Goal: Task Accomplishment & Management: Manage account settings

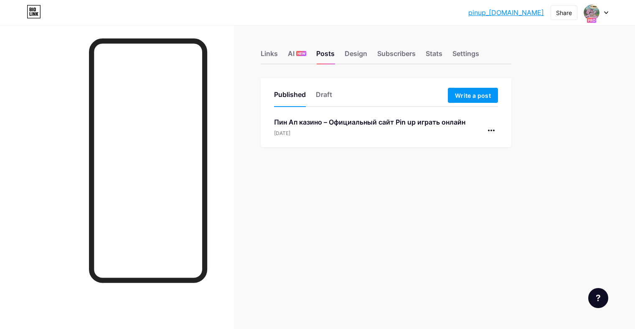
drag, startPoint x: 304, startPoint y: 98, endPoint x: 518, endPoint y: 35, distance: 222.6
click at [518, 35] on div "Links AI NEW Posts Design Subscribers Stats Settings Published Draft Write a po…" at bounding box center [273, 108] width 546 height 167
click at [609, 13] on div "pinup_[DOMAIN_NAME]... pinup_[DOMAIN_NAME] Share Switch accounts nnn [DOMAIN_NA…" at bounding box center [317, 12] width 635 height 15
click at [606, 13] on icon at bounding box center [605, 13] width 3 height 2
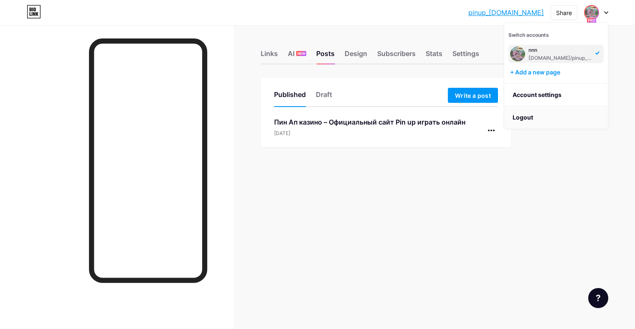
click at [525, 119] on li "Logout" at bounding box center [556, 117] width 104 height 23
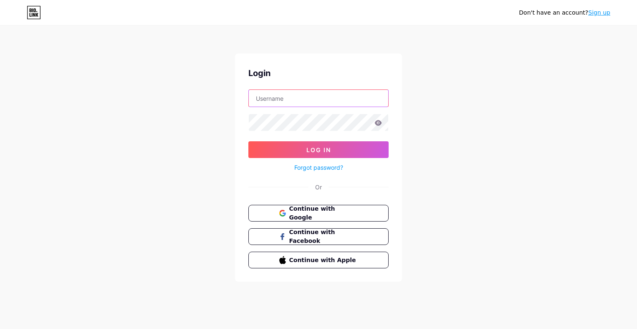
click at [287, 99] on input "text" at bounding box center [319, 98] width 140 height 17
click at [526, 246] on div "Don't have an account? Sign up Login Log In Forgot password? Or Continue with G…" at bounding box center [318, 154] width 637 height 308
click at [595, 13] on link "Sign up" at bounding box center [600, 12] width 22 height 7
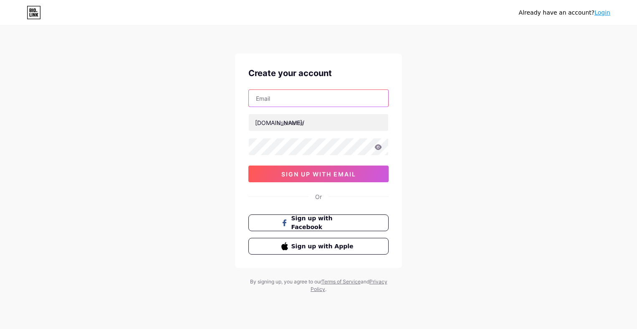
click at [276, 100] on input "text" at bounding box center [319, 98] width 140 height 17
paste input "[EMAIL_ADDRESS][DOMAIN_NAME]"
type input "[EMAIL_ADDRESS][DOMAIN_NAME]"
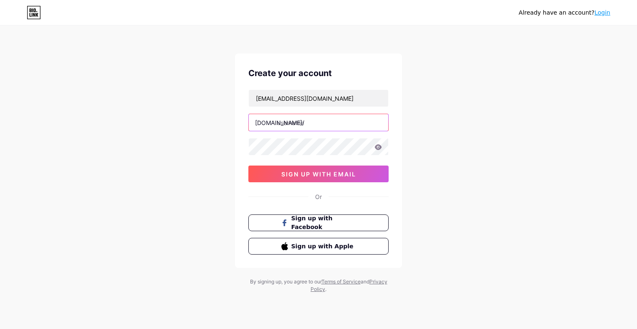
click at [294, 126] on input "text" at bounding box center [319, 122] width 140 height 17
type input "dsjhdashdas"
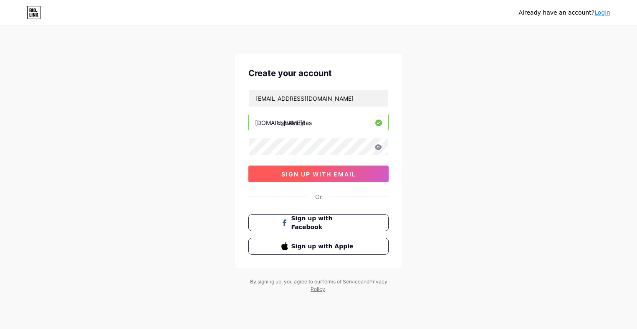
click at [315, 173] on span "sign up with email" at bounding box center [319, 173] width 75 height 7
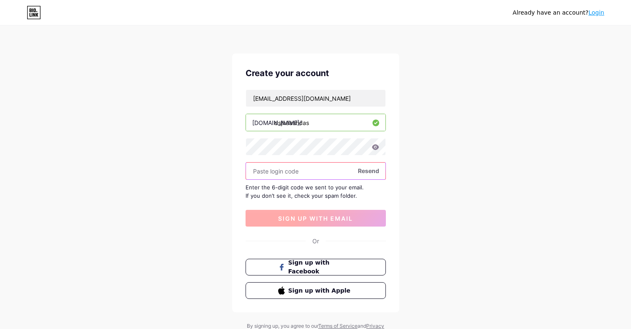
paste input "748724"
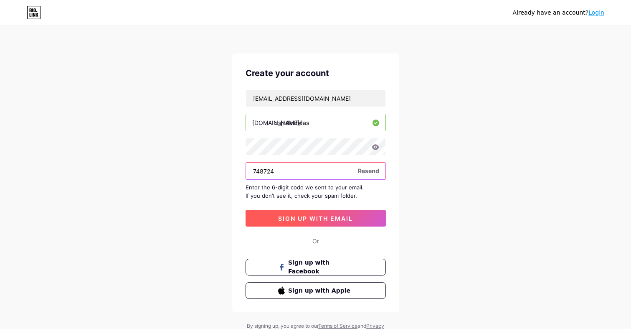
type input "748724"
click at [313, 218] on span "sign up with email" at bounding box center [315, 218] width 75 height 7
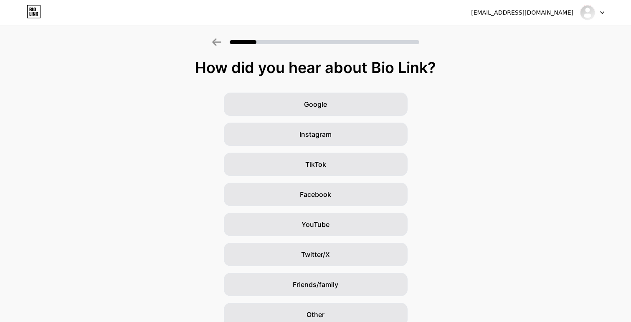
scroll to position [38, 4]
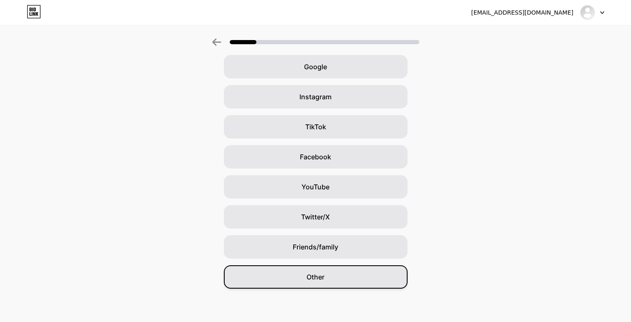
click at [312, 270] on div "Other" at bounding box center [316, 277] width 184 height 23
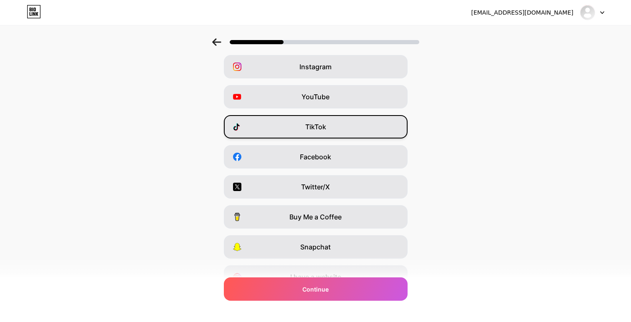
scroll to position [0, 0]
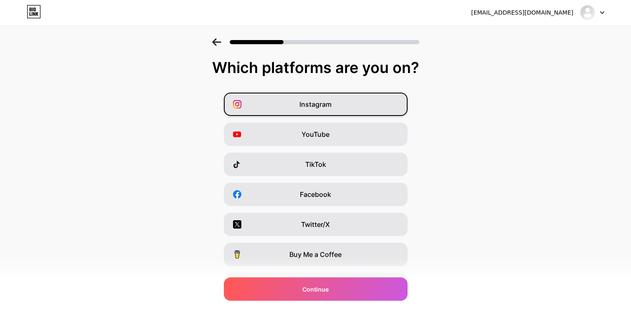
click at [348, 95] on div "Instagram" at bounding box center [316, 104] width 184 height 23
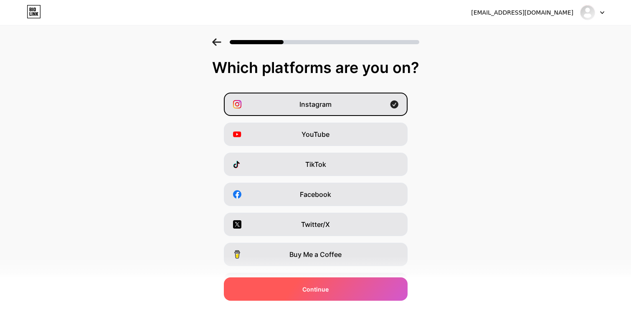
click at [324, 289] on span "Continue" at bounding box center [315, 289] width 26 height 9
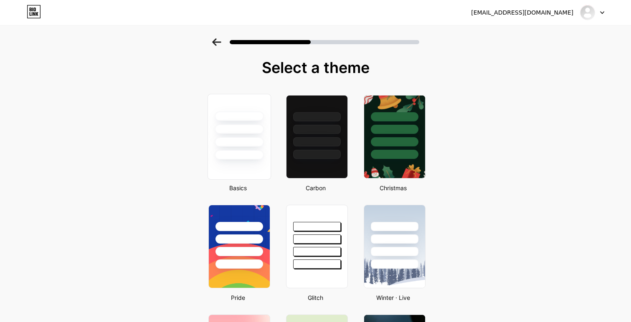
click at [254, 129] on div at bounding box center [239, 129] width 49 height 10
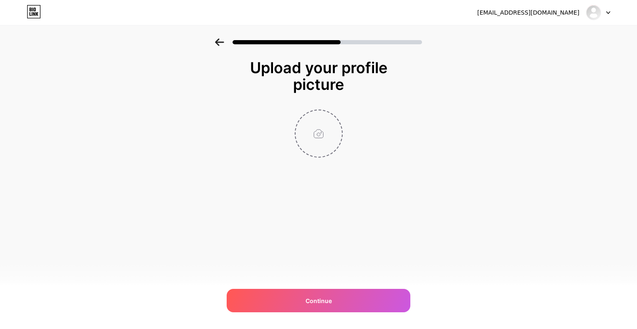
click at [325, 133] on input "file" at bounding box center [319, 133] width 46 height 46
type input "C:\fakepath\photo_2025-09-09_06-42-04.jpg"
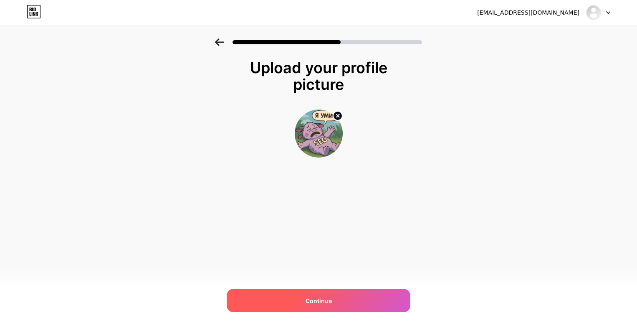
click at [313, 301] on span "Continue" at bounding box center [319, 300] width 26 height 9
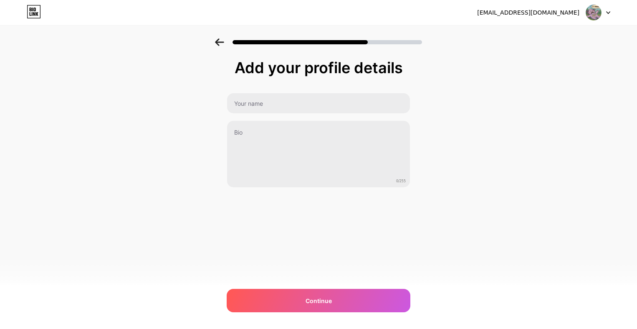
click at [306, 317] on div "[EMAIL_ADDRESS][DOMAIN_NAME] Logout Link Copied Add your profile details 0/255 …" at bounding box center [318, 164] width 637 height 329
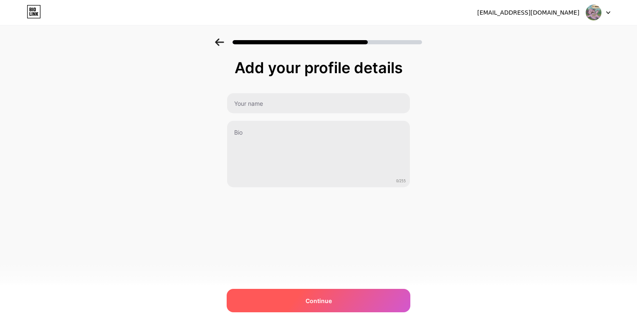
click at [310, 297] on span "Continue" at bounding box center [319, 300] width 26 height 9
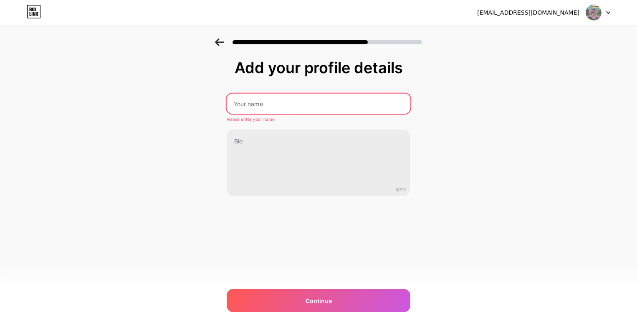
click at [272, 97] on input "text" at bounding box center [319, 104] width 184 height 20
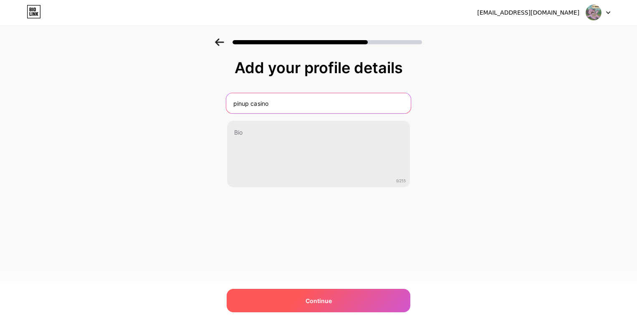
type input "pinup casino"
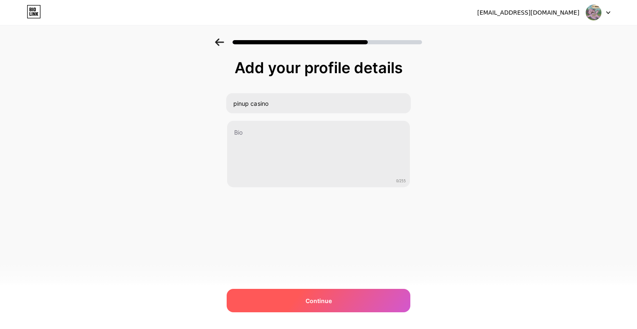
click at [284, 299] on div "Continue" at bounding box center [319, 300] width 184 height 23
click at [284, 299] on div at bounding box center [319, 300] width 184 height 23
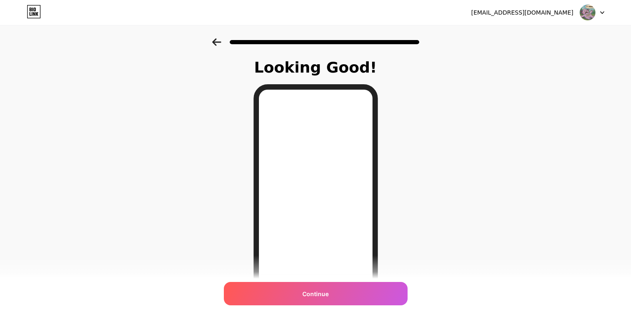
click at [219, 43] on icon at bounding box center [216, 42] width 9 height 8
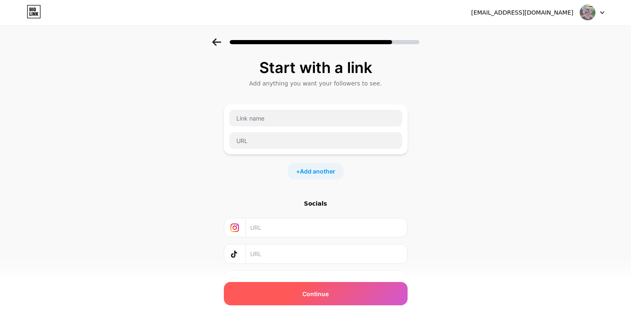
click at [294, 292] on div "Continue" at bounding box center [316, 293] width 184 height 23
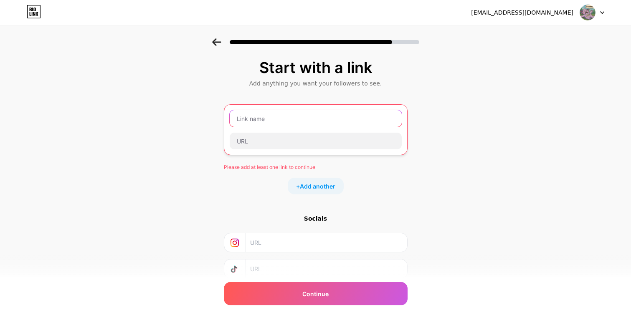
click at [270, 119] on input "text" at bounding box center [316, 118] width 172 height 17
paste input "[URL][DOMAIN_NAME]"
type input "[URL][DOMAIN_NAME]"
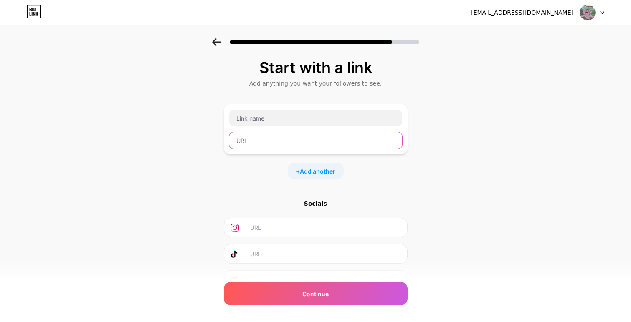
click at [287, 145] on input "text" at bounding box center [315, 140] width 173 height 17
paste input "[URL][DOMAIN_NAME]"
type input "[URL][DOMAIN_NAME]"
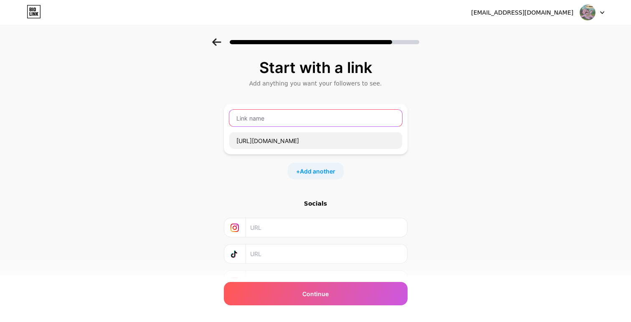
click at [305, 120] on input "text" at bounding box center [315, 118] width 173 height 17
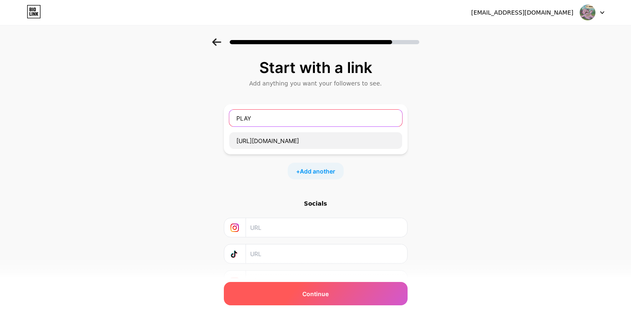
type input "PLAY"
click at [322, 293] on span "Continue" at bounding box center [315, 294] width 26 height 9
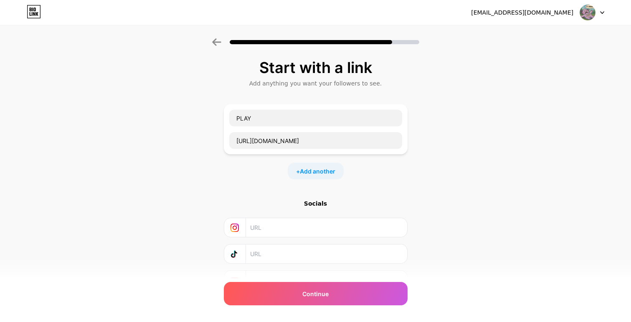
click at [297, 281] on input "text" at bounding box center [326, 280] width 152 height 19
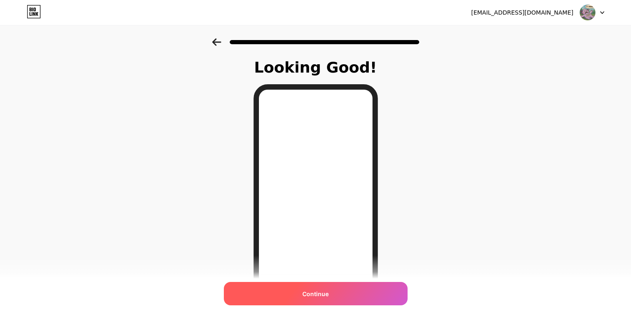
click at [334, 301] on div "Continue" at bounding box center [316, 293] width 184 height 23
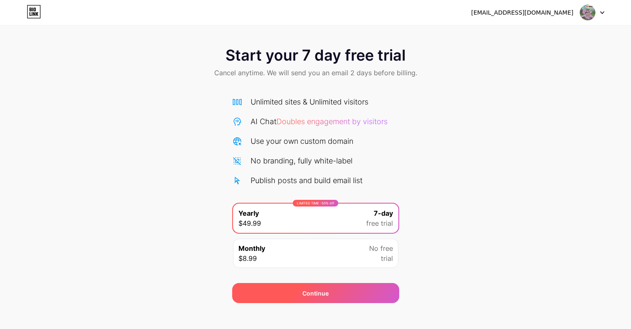
click at [328, 293] on div "Continue" at bounding box center [315, 293] width 26 height 9
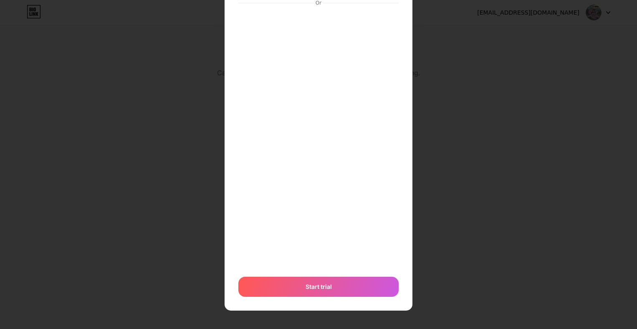
scroll to position [86, 0]
click at [319, 280] on div "Start trial" at bounding box center [319, 287] width 160 height 20
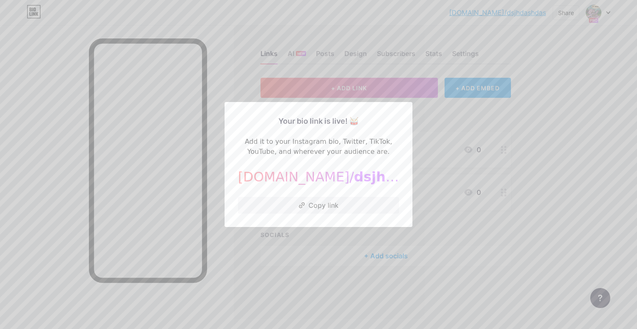
click at [508, 134] on div at bounding box center [318, 164] width 637 height 329
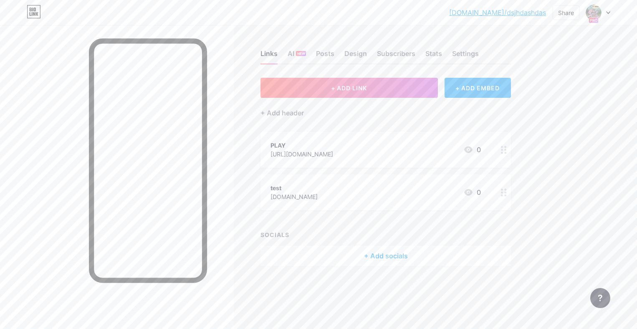
click at [334, 204] on div "test [DOMAIN_NAME] 0" at bounding box center [386, 192] width 251 height 36
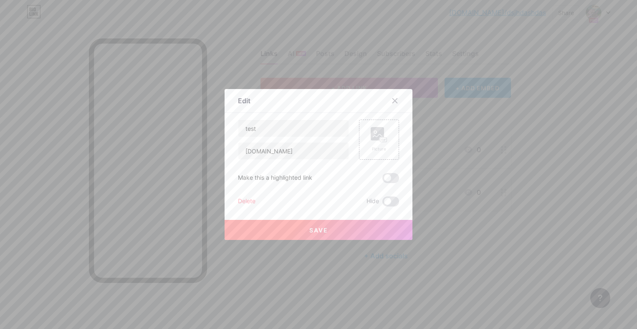
click at [246, 196] on div "Delete" at bounding box center [247, 201] width 18 height 10
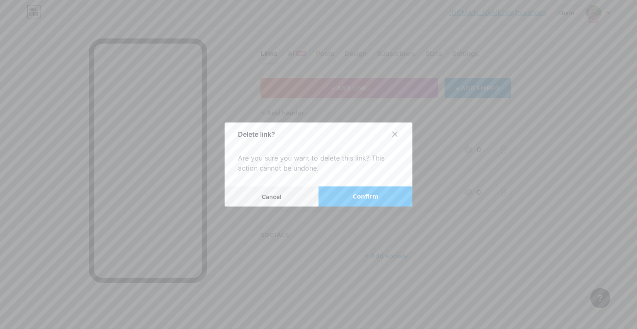
click at [288, 196] on button "Cancel" at bounding box center [272, 196] width 94 height 20
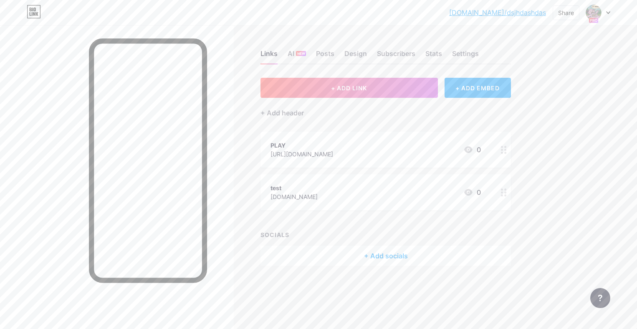
click at [617, 114] on div "[DOMAIN_NAME]/dsjhda... [DOMAIN_NAME]/dsjhdashdas Share Switch accounts pinup c…" at bounding box center [318, 164] width 637 height 329
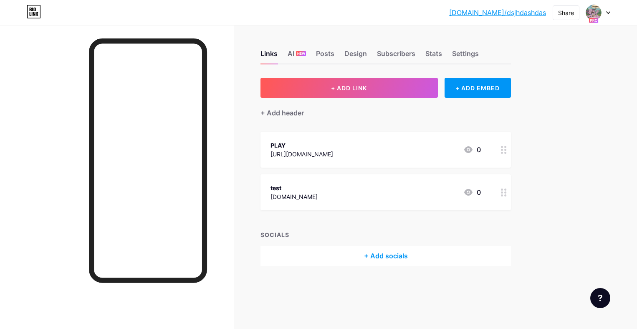
click at [294, 195] on div "[DOMAIN_NAME]" at bounding box center [294, 196] width 47 height 9
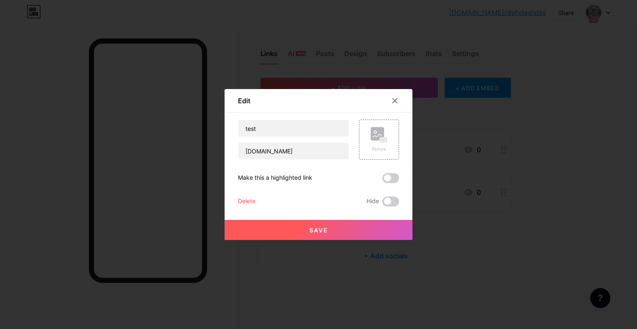
click at [288, 232] on button "Save" at bounding box center [319, 230] width 188 height 20
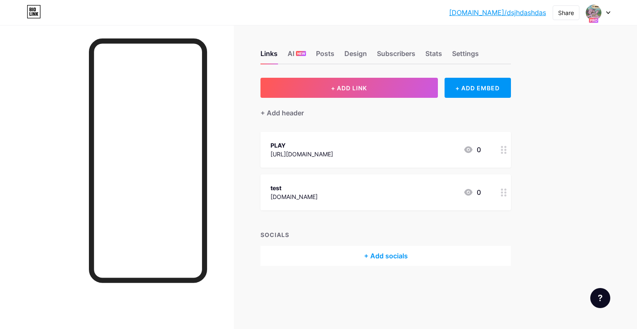
click at [303, 196] on div "test [DOMAIN_NAME] 0" at bounding box center [376, 192] width 211 height 19
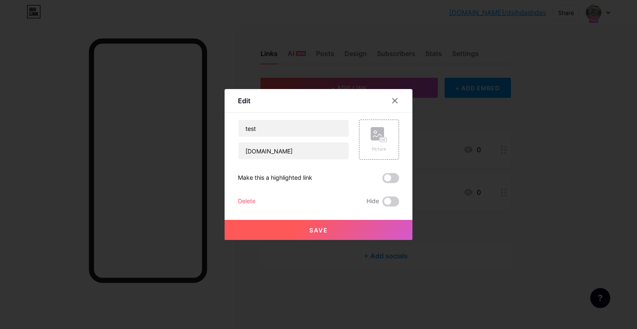
click at [238, 200] on div "Edit Content YouTube Play YouTube video without leaving your page. ADD Vimeo Pl…" at bounding box center [319, 164] width 188 height 151
click at [249, 199] on div "Delete" at bounding box center [247, 201] width 18 height 10
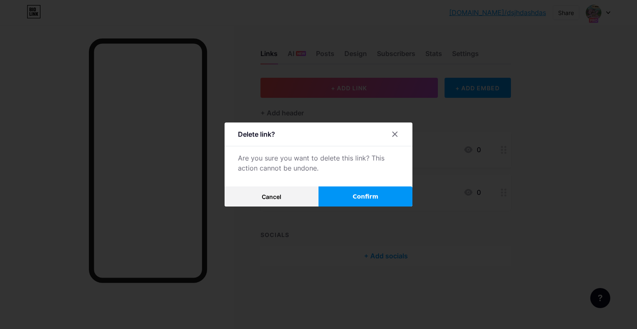
click at [342, 192] on button "Confirm" at bounding box center [366, 196] width 94 height 20
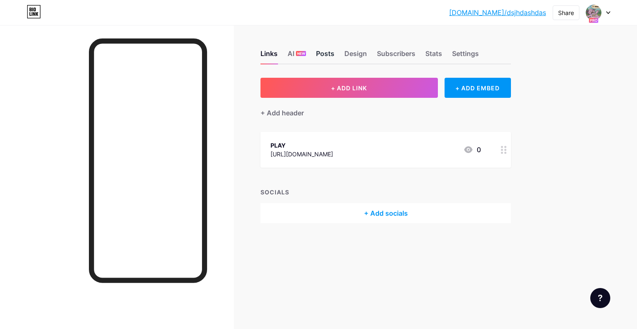
click at [323, 51] on div "Posts" at bounding box center [325, 55] width 18 height 15
